Goal: Task Accomplishment & Management: Complete application form

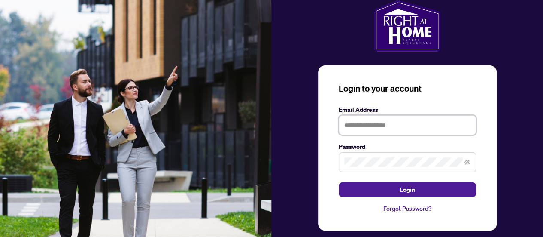
click at [389, 122] on input "text" at bounding box center [407, 125] width 137 height 20
type input "**********"
click at [339, 182] on button "Login" at bounding box center [407, 189] width 137 height 15
click at [403, 196] on div "**********" at bounding box center [407, 147] width 179 height 165
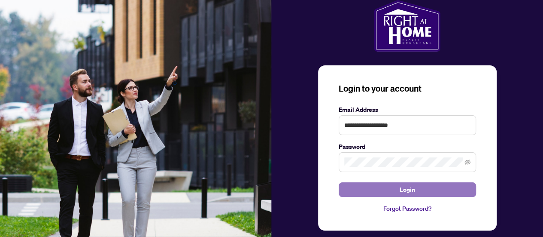
click at [404, 189] on span "Login" at bounding box center [407, 190] width 15 height 14
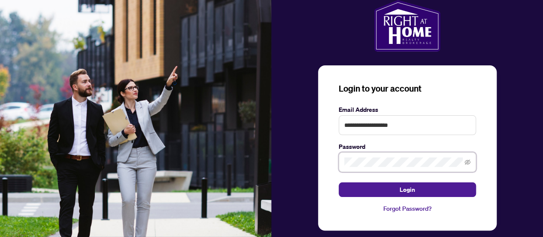
click at [314, 159] on div "**********" at bounding box center [408, 125] width 272 height 250
click at [339, 182] on button "Login" at bounding box center [407, 189] width 137 height 15
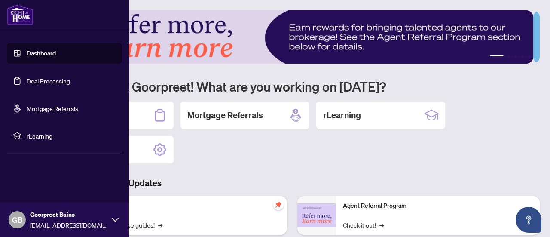
click at [38, 82] on link "Deal Processing" at bounding box center [48, 81] width 43 height 8
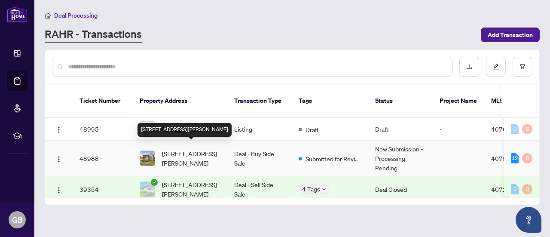
click at [203, 154] on span "[STREET_ADDRESS][PERSON_NAME]" at bounding box center [191, 158] width 58 height 19
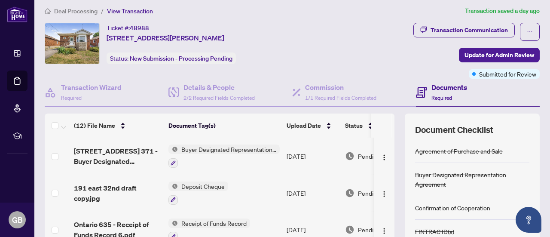
scroll to position [3, 0]
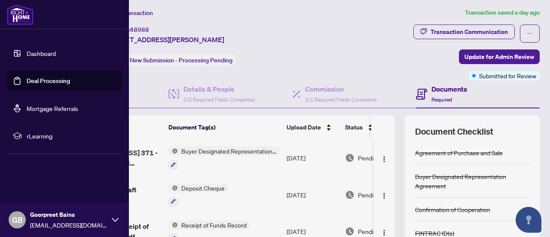
click at [50, 83] on link "Deal Processing" at bounding box center [48, 81] width 43 height 8
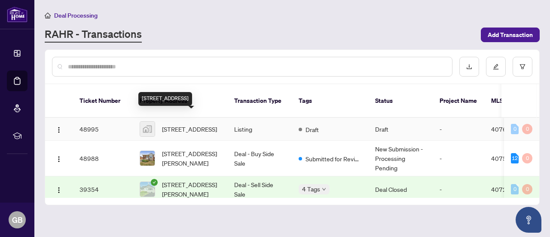
click at [193, 126] on span "[STREET_ADDRESS]" at bounding box center [189, 128] width 55 height 9
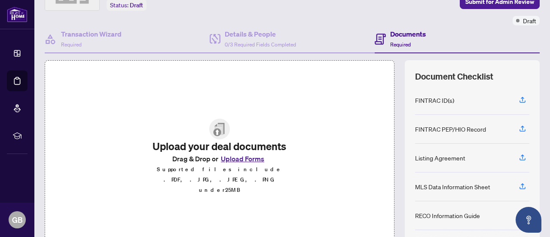
scroll to position [31, 0]
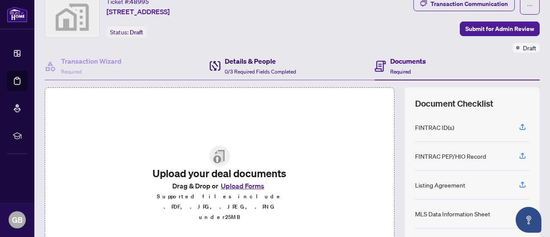
click at [252, 66] on div "Details & People 0/3 Required Fields Completed" at bounding box center [260, 66] width 71 height 20
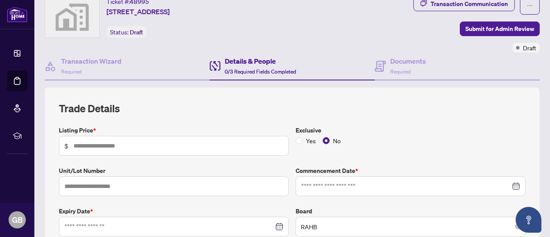
scroll to position [89, 0]
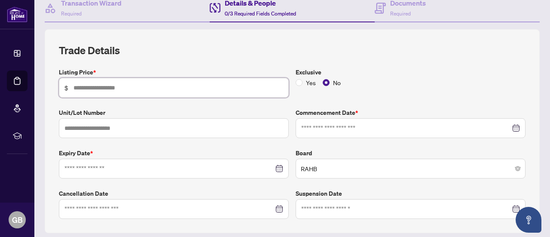
click at [187, 88] on input "text" at bounding box center [178, 87] width 210 height 9
type input "*******"
click at [142, 164] on input at bounding box center [168, 168] width 209 height 9
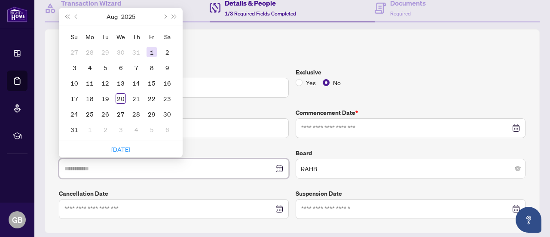
type input "**********"
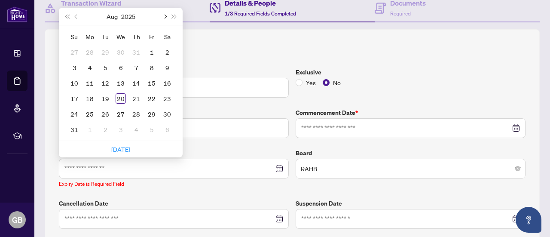
click at [162, 18] on button "Next month (PageDown)" at bounding box center [164, 16] width 9 height 17
type input "**********"
click at [140, 98] on div "20" at bounding box center [136, 98] width 10 height 10
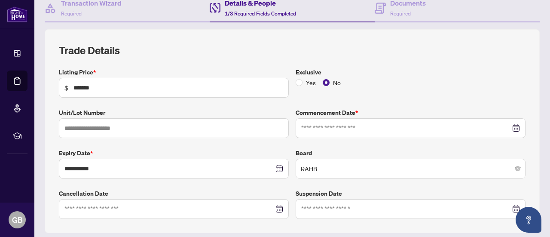
click at [324, 121] on div at bounding box center [411, 128] width 230 height 20
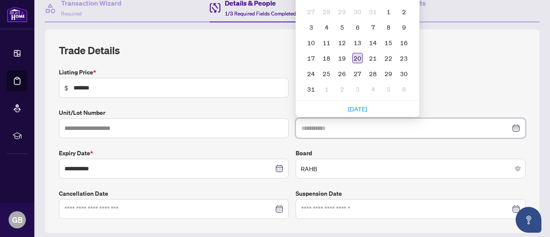
type input "**********"
click at [354, 58] on div "20" at bounding box center [357, 58] width 10 height 10
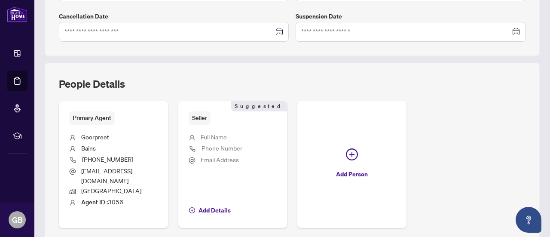
scroll to position [310, 0]
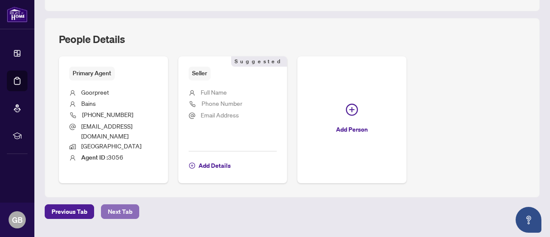
click at [124, 204] on span "Next Tab" at bounding box center [120, 211] width 24 height 14
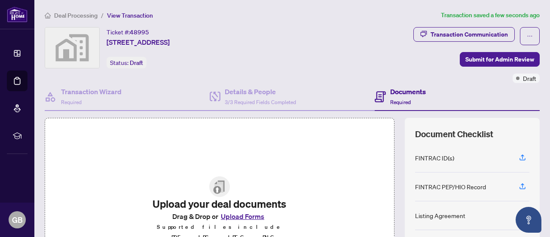
click at [250, 222] on button "Upload Forms" at bounding box center [242, 216] width 49 height 11
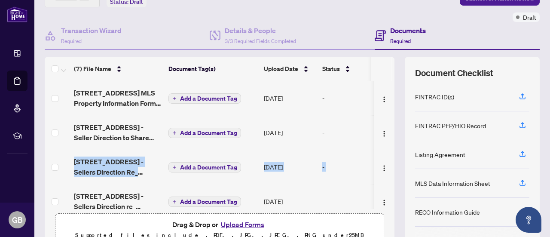
scroll to position [0, 27]
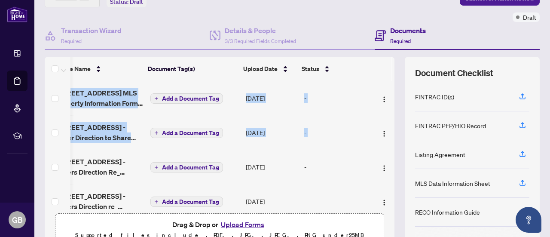
drag, startPoint x: 384, startPoint y: 136, endPoint x: 385, endPoint y: 159, distance: 23.2
click at [385, 159] on tbody "174 EAST 34TH MLS Property Information Form - Residential Sale and Lease Rev 05…" at bounding box center [211, 201] width 368 height 241
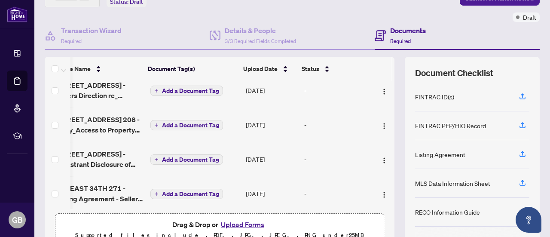
scroll to position [116, 27]
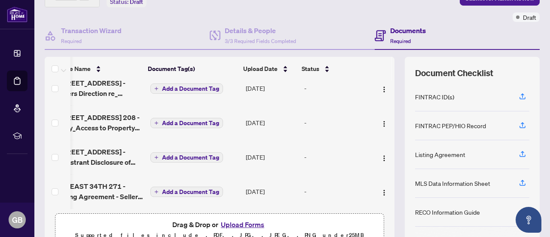
drag, startPoint x: 378, startPoint y: 204, endPoint x: 298, endPoint y: 207, distance: 79.5
click at [298, 207] on div "174 EAST 34TH MLS Property Information Form - Residential Sale and Lease Rev 05…" at bounding box center [220, 145] width 350 height 128
drag, startPoint x: 277, startPoint y: 202, endPoint x: 250, endPoint y: 198, distance: 26.6
click at [250, 198] on td "[DATE]" at bounding box center [271, 191] width 58 height 34
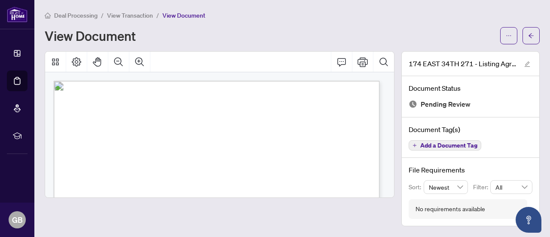
click at [175, 15] on span "View Document" at bounding box center [183, 16] width 43 height 8
click at [531, 31] on span "button" at bounding box center [531, 36] width 6 height 14
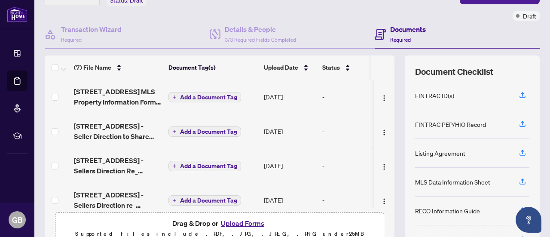
scroll to position [65, 0]
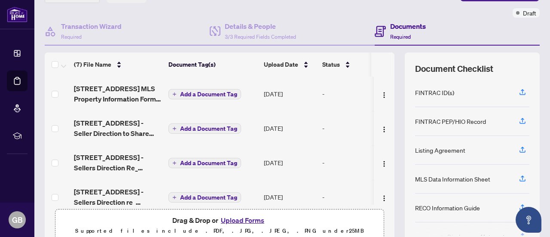
click at [222, 93] on span "Add a Document Tag" at bounding box center [208, 94] width 57 height 6
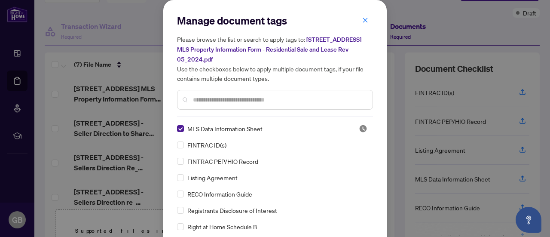
drag, startPoint x: 387, startPoint y: 131, endPoint x: 436, endPoint y: 150, distance: 53.5
click at [436, 150] on div "Manage document tags Please browse the list or search to apply tags to: [STREET…" at bounding box center [275, 118] width 550 height 237
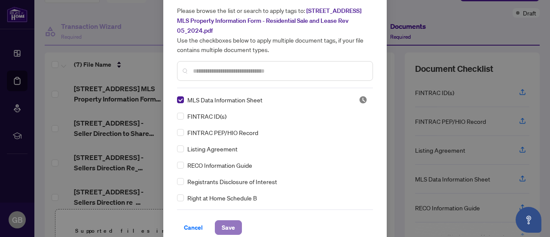
click at [228, 220] on button "Save" at bounding box center [228, 227] width 27 height 15
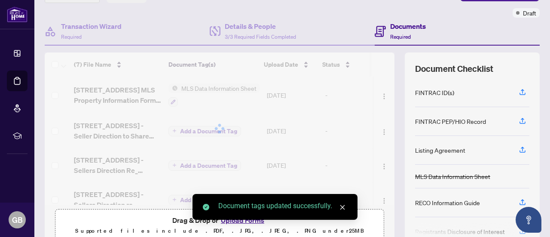
scroll to position [0, 0]
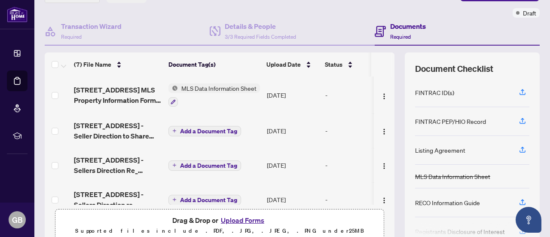
click at [223, 131] on span "Add a Document Tag" at bounding box center [208, 131] width 57 height 6
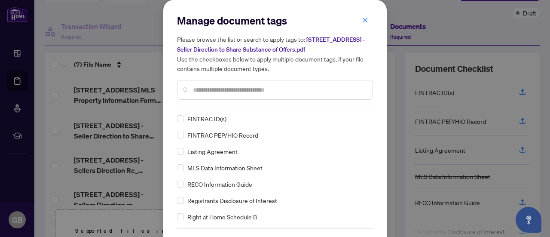
click at [272, 90] on input "text" at bounding box center [279, 89] width 173 height 9
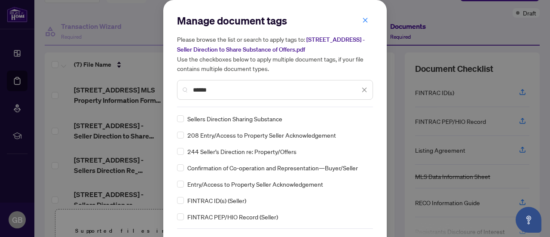
type input "******"
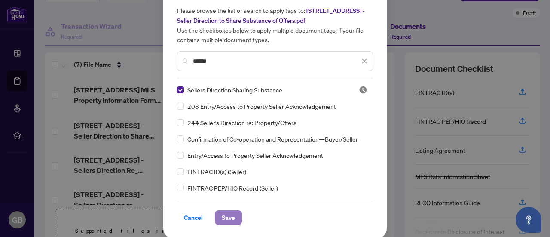
click at [223, 214] on span "Save" at bounding box center [228, 218] width 13 height 14
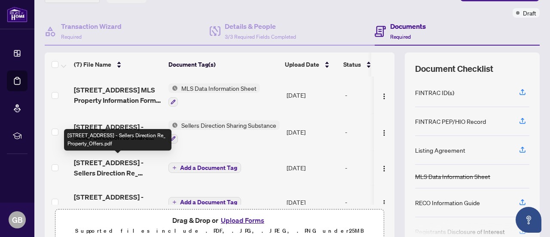
click at [148, 165] on span "[STREET_ADDRESS] - Sellers Direction Re_ Property_Offers.pdf" at bounding box center [118, 167] width 88 height 21
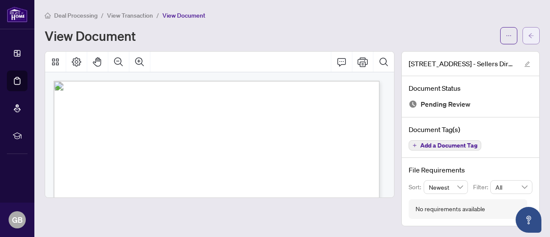
click at [528, 42] on span "button" at bounding box center [531, 36] width 6 height 14
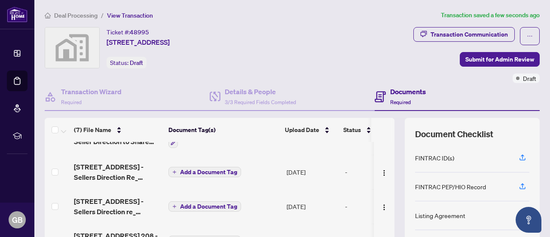
scroll to position [65, 0]
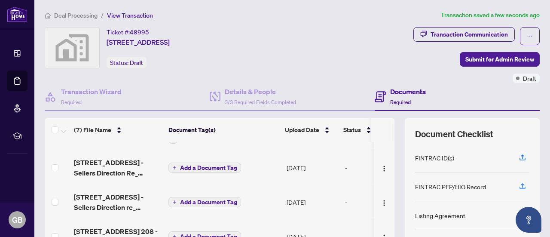
click at [201, 169] on span "Add a Document Tag" at bounding box center [208, 168] width 57 height 6
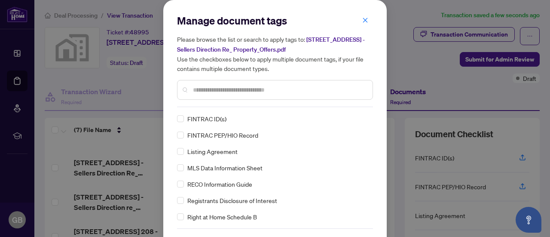
click at [257, 92] on input "text" at bounding box center [279, 89] width 173 height 9
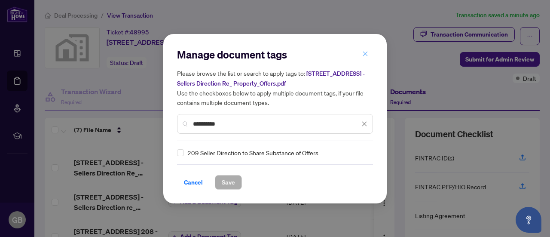
type input "**********"
click at [368, 51] on icon "close" at bounding box center [365, 54] width 6 height 6
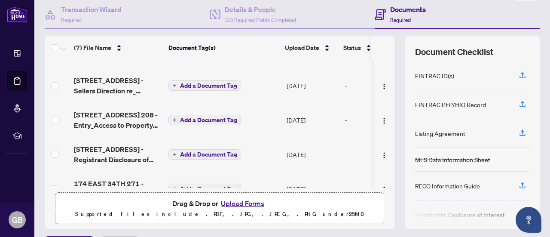
scroll to position [103, 0]
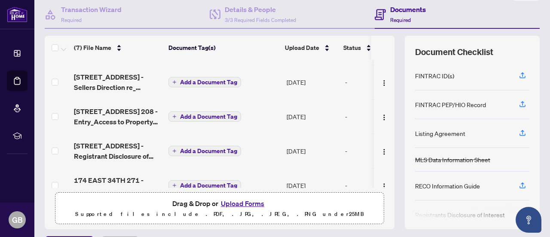
click at [478, 70] on div "FINTRAC ID(s)" at bounding box center [472, 75] width 114 height 29
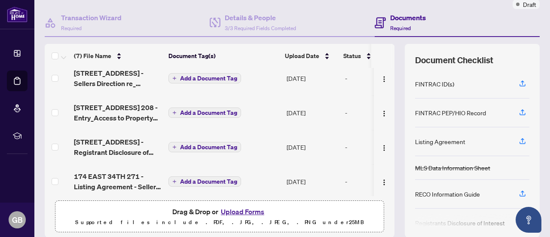
scroll to position [119, 0]
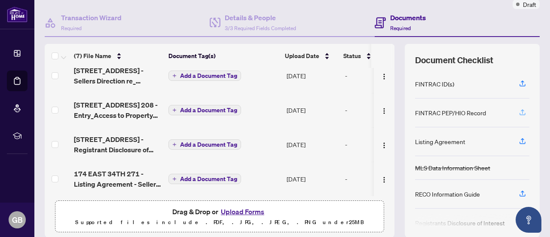
click at [521, 110] on icon "button" at bounding box center [522, 111] width 3 height 4
click at [228, 178] on span "Add a Document Tag" at bounding box center [208, 179] width 57 height 6
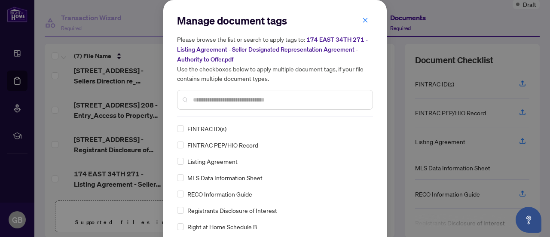
click at [245, 99] on input "text" at bounding box center [279, 99] width 173 height 9
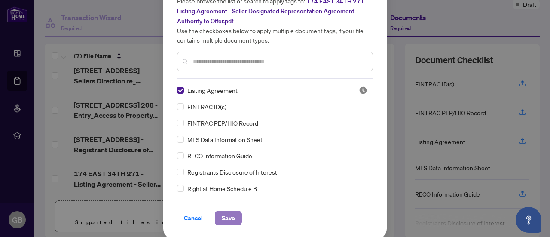
click at [224, 211] on span "Save" at bounding box center [228, 218] width 13 height 14
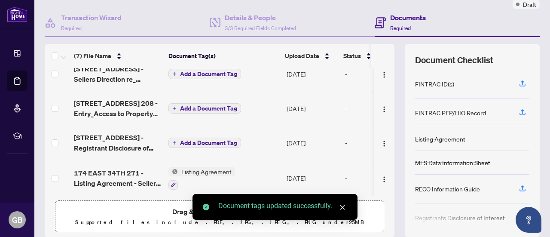
scroll to position [0, 0]
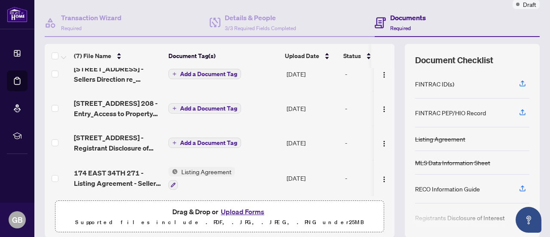
click at [224, 142] on span "Add a Document Tag" at bounding box center [208, 143] width 57 height 6
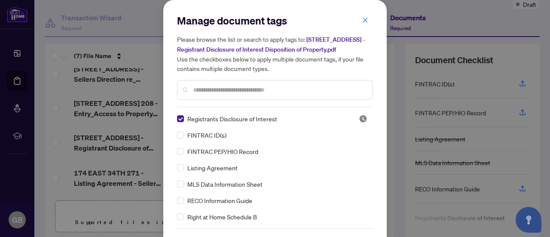
scroll to position [29, 0]
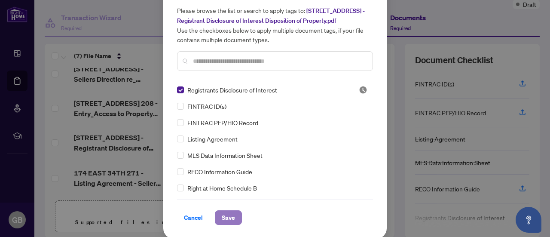
click at [225, 220] on span "Save" at bounding box center [228, 218] width 13 height 14
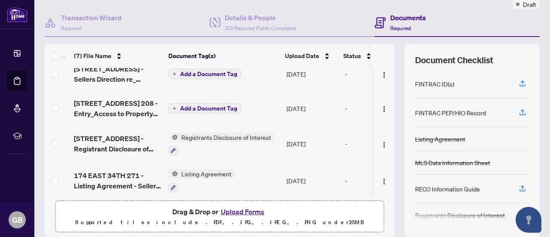
click at [242, 208] on button "Upload Forms" at bounding box center [242, 211] width 49 height 11
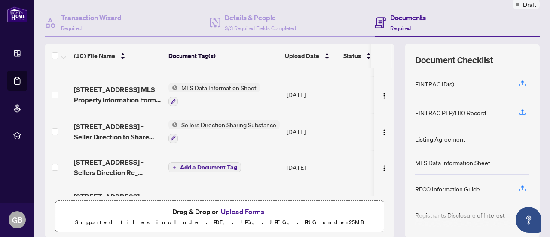
scroll to position [0, 0]
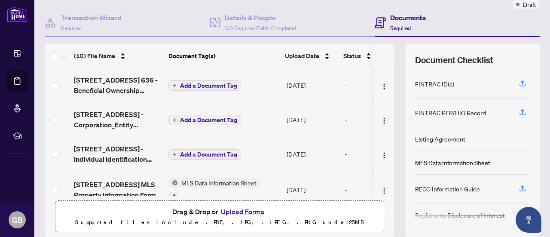
click at [211, 86] on span "Add a Document Tag" at bounding box center [208, 85] width 57 height 6
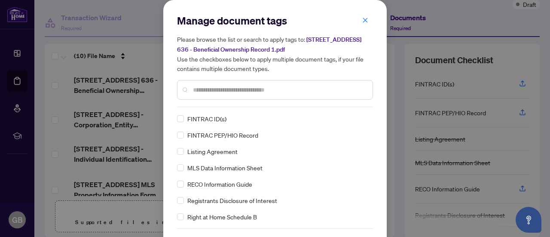
click at [260, 92] on input "text" at bounding box center [279, 89] width 173 height 9
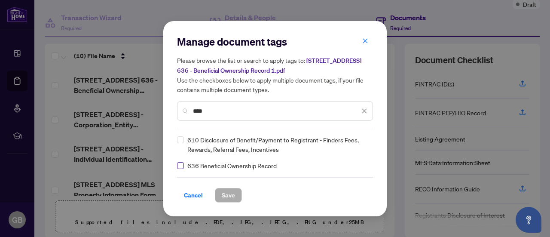
type input "****"
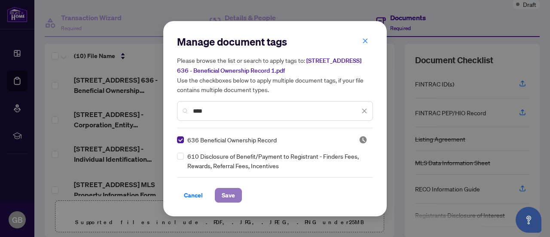
click at [225, 192] on span "Save" at bounding box center [228, 195] width 13 height 14
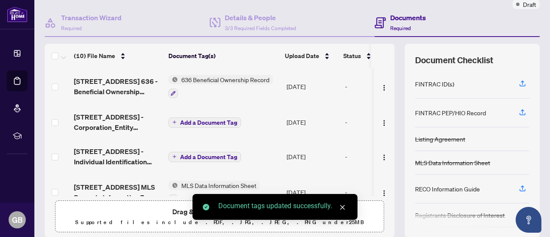
click at [223, 121] on span "Add a Document Tag" at bounding box center [208, 122] width 57 height 6
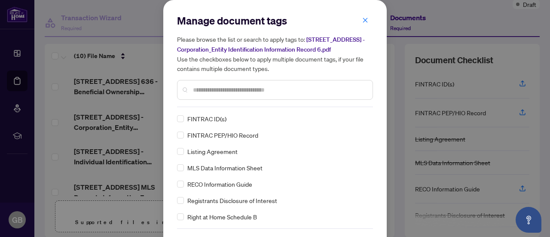
click at [234, 90] on input "text" at bounding box center [279, 89] width 173 height 9
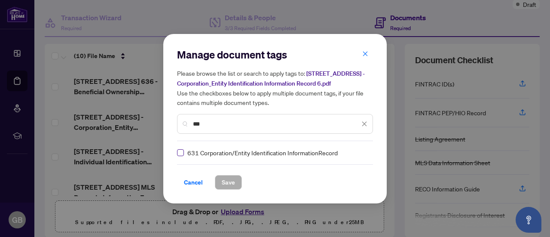
type input "***"
click at [231, 177] on button "Save" at bounding box center [228, 182] width 27 height 15
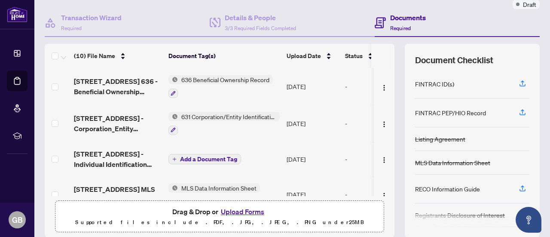
click at [219, 156] on span "Add a Document Tag" at bounding box center [208, 159] width 57 height 6
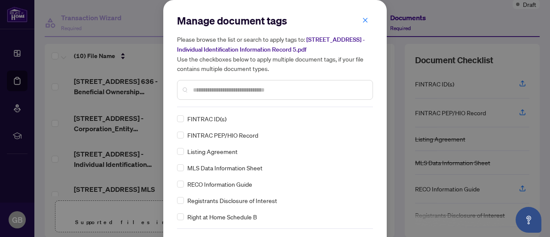
click at [229, 88] on input "text" at bounding box center [279, 89] width 173 height 9
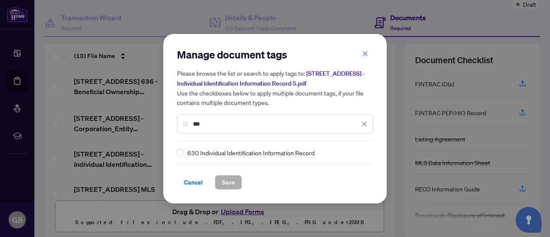
type input "***"
click at [184, 153] on div "630 Individual Identification Information Record" at bounding box center [272, 152] width 191 height 9
click at [230, 177] on span "Save" at bounding box center [228, 182] width 13 height 14
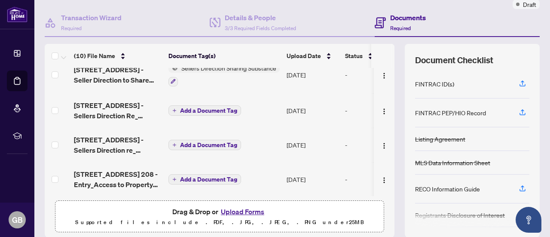
scroll to position [162, 0]
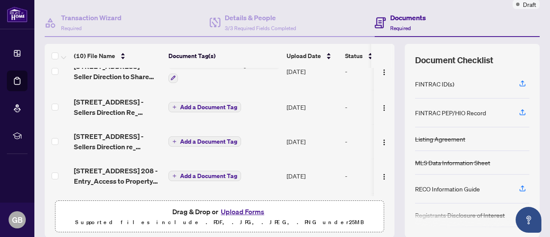
click at [218, 106] on span "Add a Document Tag" at bounding box center [208, 107] width 57 height 6
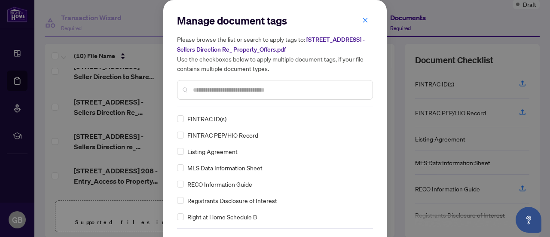
click at [220, 91] on input "text" at bounding box center [279, 89] width 173 height 9
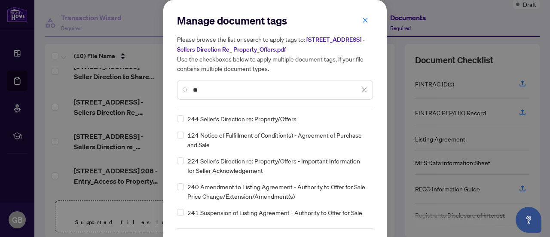
type input "**"
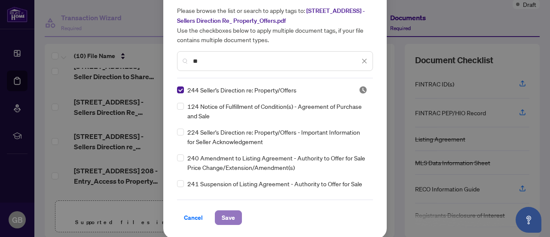
click at [223, 217] on span "Save" at bounding box center [228, 218] width 13 height 14
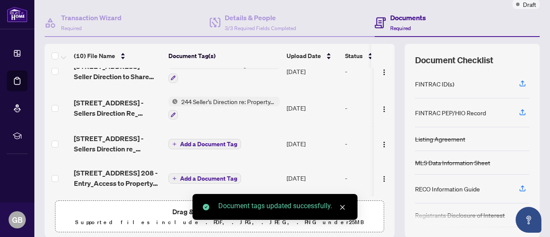
click at [213, 141] on span "Add a Document Tag" at bounding box center [208, 144] width 57 height 6
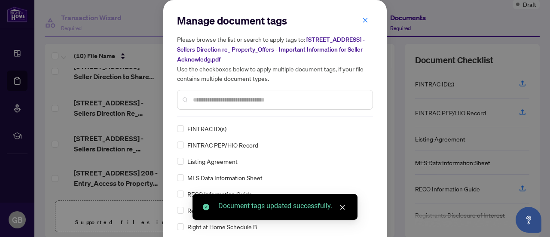
click at [220, 97] on input "text" at bounding box center [279, 99] width 173 height 9
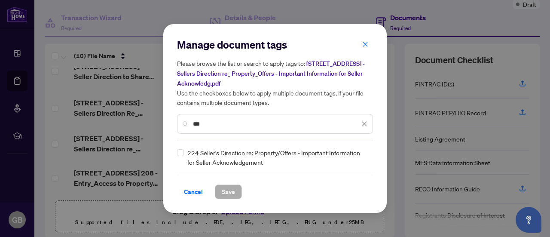
type input "***"
click at [226, 194] on span "Save" at bounding box center [228, 192] width 13 height 14
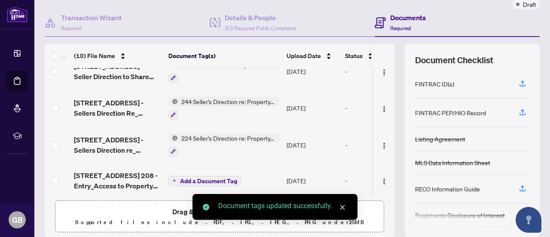
click at [213, 178] on span "Add a Document Tag" at bounding box center [208, 181] width 57 height 6
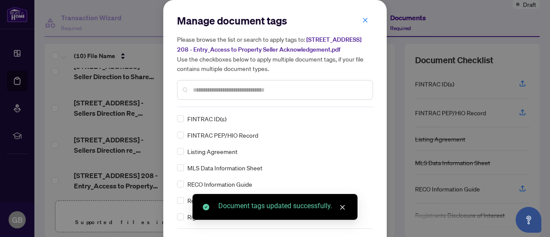
click at [214, 93] on input "text" at bounding box center [279, 89] width 173 height 9
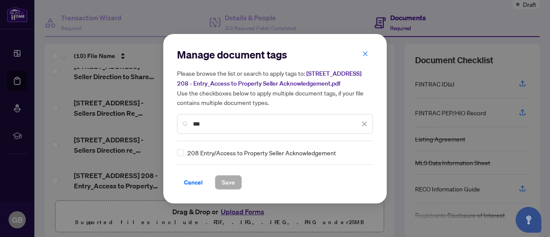
type input "***"
click at [177, 119] on div "***" at bounding box center [275, 124] width 196 height 20
click at [222, 180] on span "Save" at bounding box center [228, 182] width 13 height 14
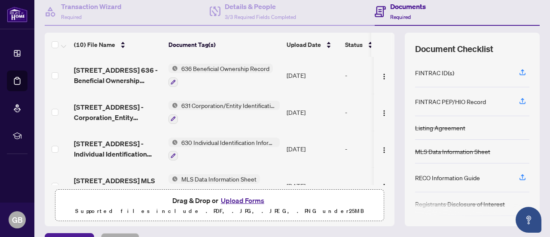
scroll to position [76, 0]
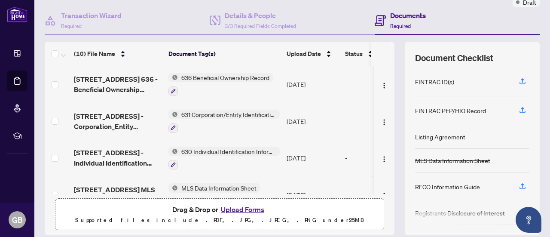
click at [458, 108] on div "FINTRAC PEP/HIO Record" at bounding box center [450, 110] width 71 height 9
click at [244, 208] on button "Upload Forms" at bounding box center [242, 209] width 49 height 11
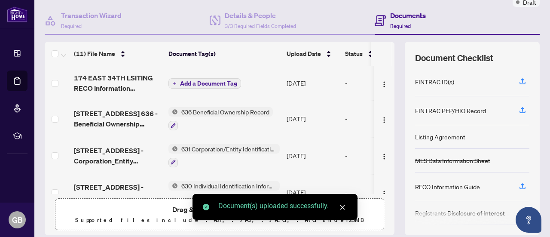
click at [217, 82] on span "Add a Document Tag" at bounding box center [208, 83] width 57 height 6
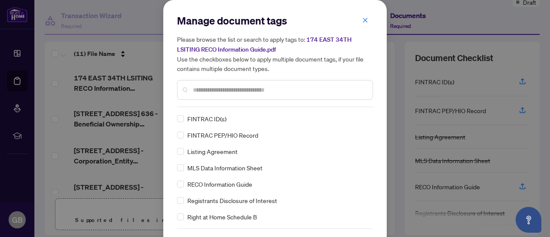
click at [217, 88] on input "text" at bounding box center [279, 89] width 173 height 9
type input "****"
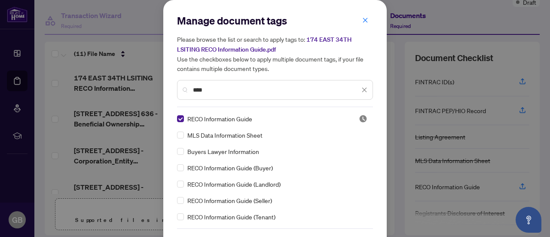
scroll to position [29, 0]
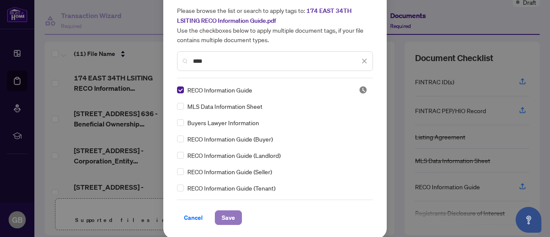
click at [222, 220] on span "Save" at bounding box center [228, 218] width 13 height 14
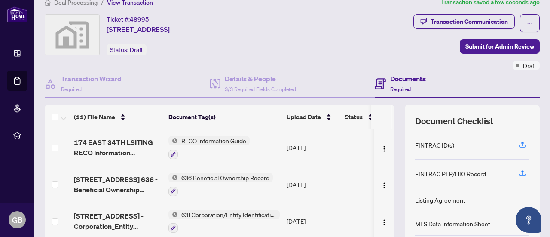
scroll to position [12, 0]
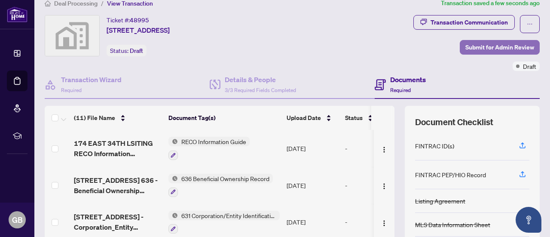
click at [498, 48] on span "Submit for Admin Review" at bounding box center [499, 47] width 69 height 14
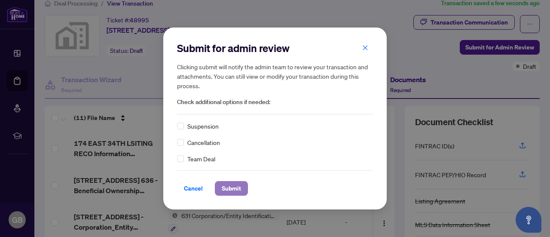
click at [227, 188] on span "Submit" at bounding box center [231, 188] width 19 height 14
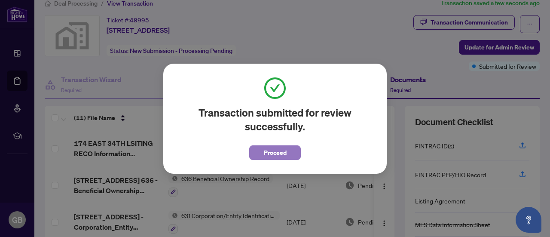
click at [284, 146] on span "Proceed" at bounding box center [275, 153] width 23 height 14
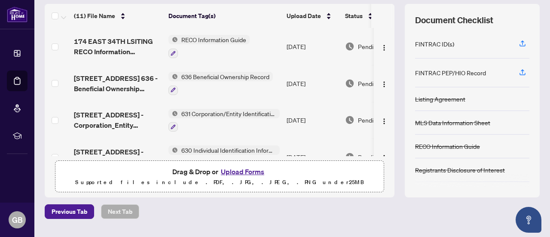
scroll to position [116, 0]
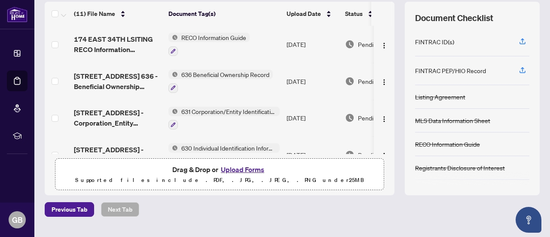
click at [513, 137] on div "RECO Information Guide" at bounding box center [472, 144] width 114 height 24
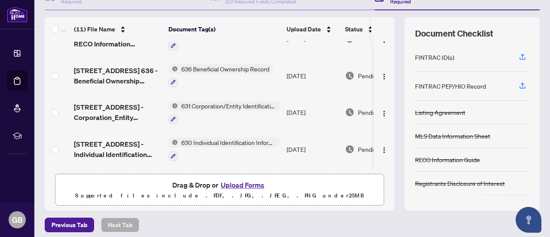
scroll to position [0, 0]
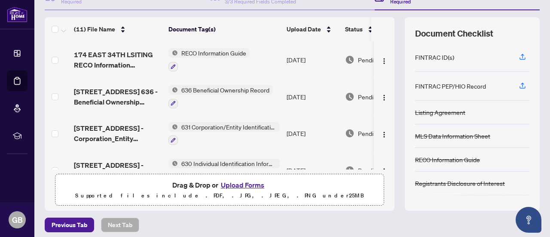
click at [240, 61] on div at bounding box center [208, 66] width 81 height 10
click at [475, 19] on div "Document Checklist FINTRAC ID(s) FINTRAC PEP/HIO Record Listing Agreement MLS D…" at bounding box center [472, 113] width 135 height 193
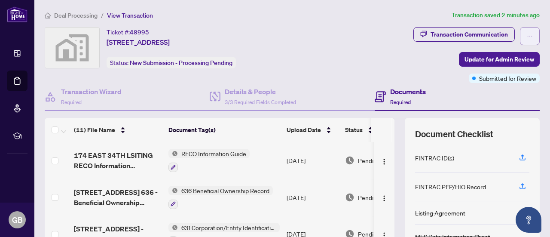
click at [527, 40] on span "button" at bounding box center [530, 36] width 6 height 14
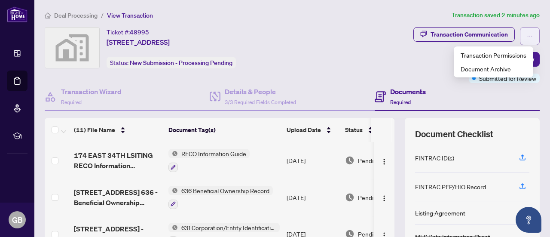
click at [527, 40] on span "button" at bounding box center [530, 36] width 6 height 14
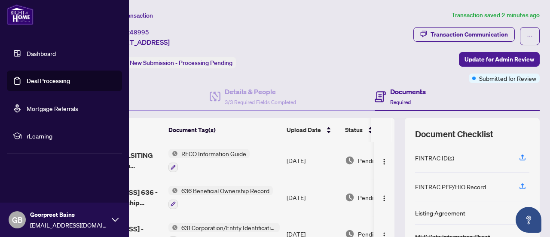
click at [54, 49] on link "Dashboard" at bounding box center [41, 53] width 29 height 8
